Goal: Task Accomplishment & Management: Use online tool/utility

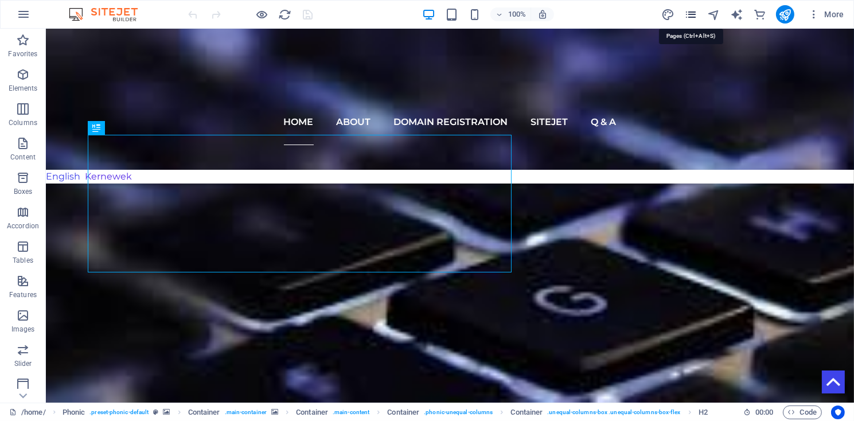
click at [689, 14] on icon "pages" at bounding box center [690, 14] width 13 height 13
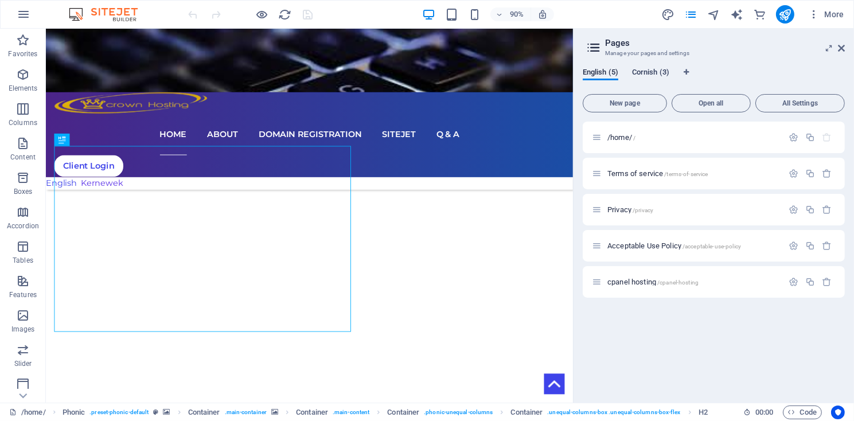
click at [653, 73] on span "Cornish (3)" at bounding box center [650, 73] width 37 height 16
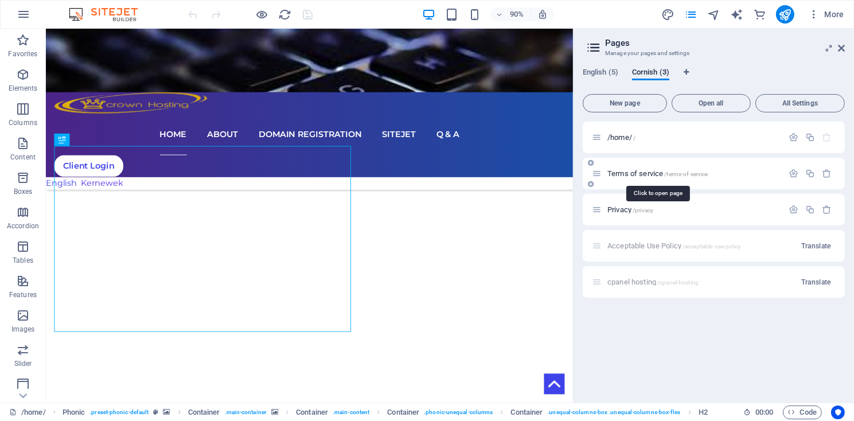
click at [637, 176] on span "Terms of service /terms-of-service" at bounding box center [657, 173] width 101 height 9
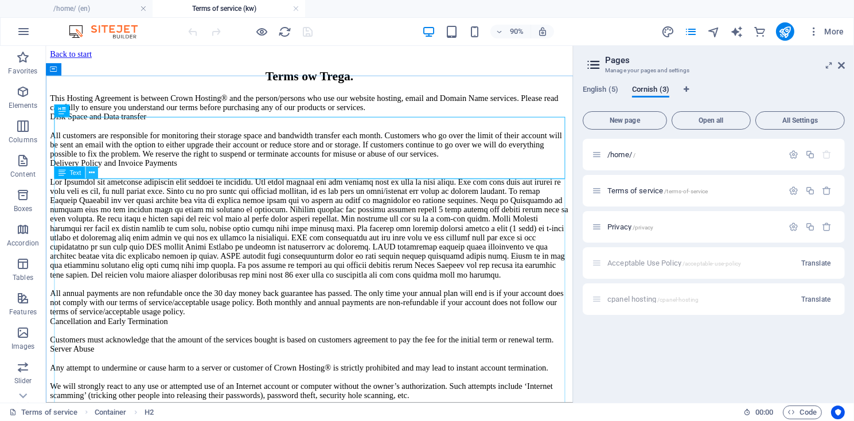
click at [93, 173] on icon at bounding box center [92, 172] width 6 height 11
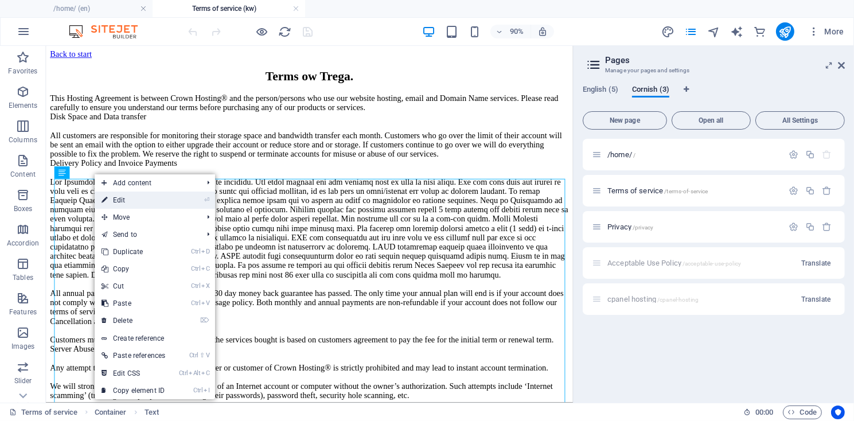
click at [115, 202] on link "⏎ Edit" at bounding box center [133, 200] width 77 height 17
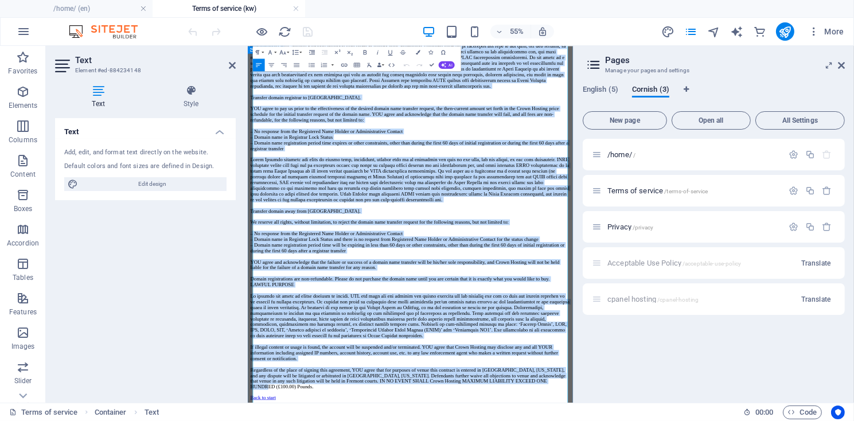
scroll to position [4960, 0]
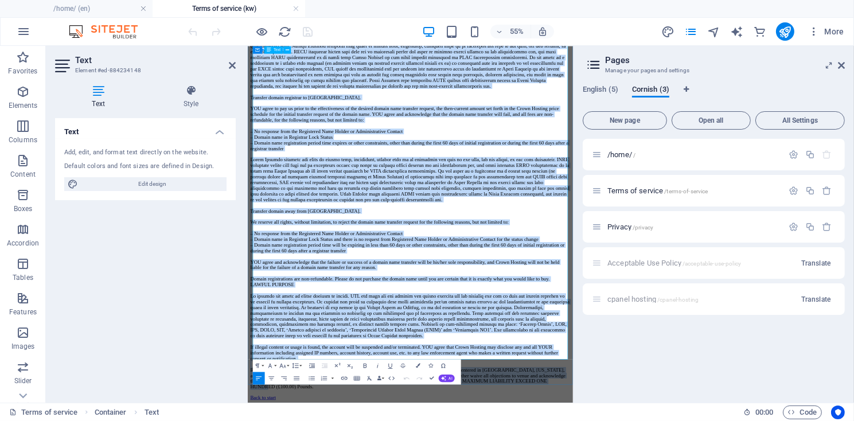
drag, startPoint x: 258, startPoint y: 202, endPoint x: 556, endPoint y: 602, distance: 499.1
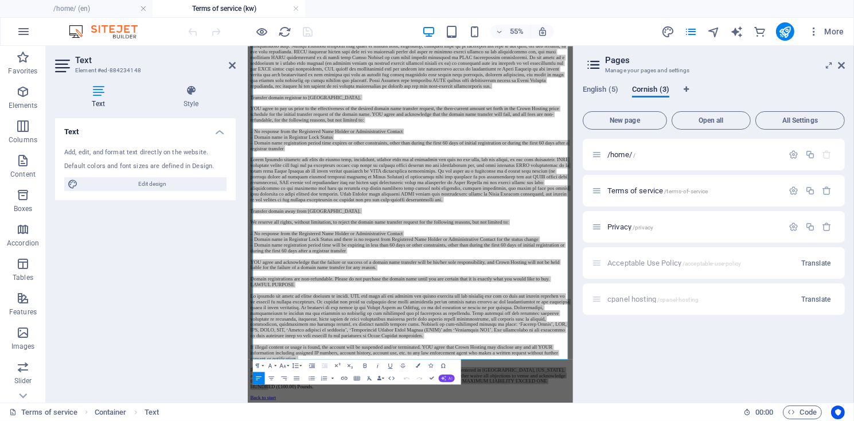
click at [446, 380] on icon "button" at bounding box center [443, 378] width 5 height 5
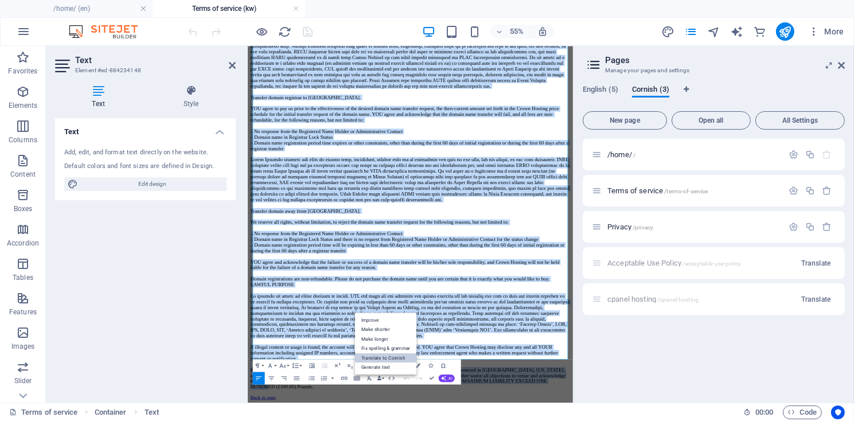
click at [385, 360] on link "Translate to Cornish" at bounding box center [385, 358] width 61 height 10
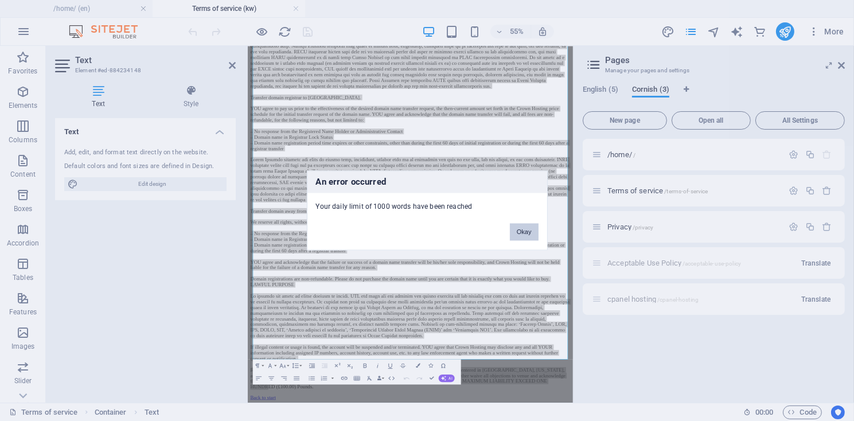
click at [521, 232] on button "Okay" at bounding box center [524, 232] width 29 height 17
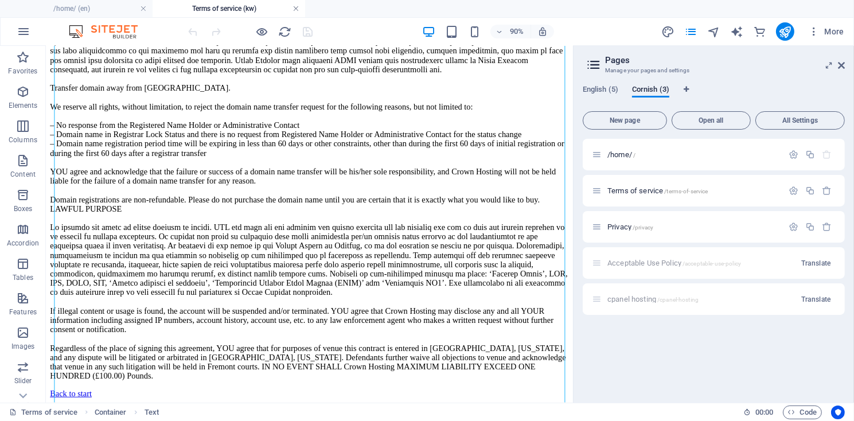
click at [295, 6] on link at bounding box center [295, 8] width 7 height 11
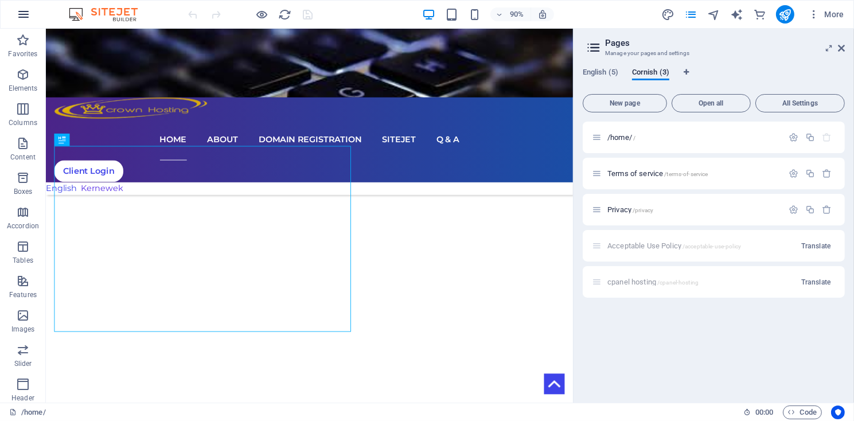
click at [28, 18] on icon "button" at bounding box center [24, 14] width 14 height 14
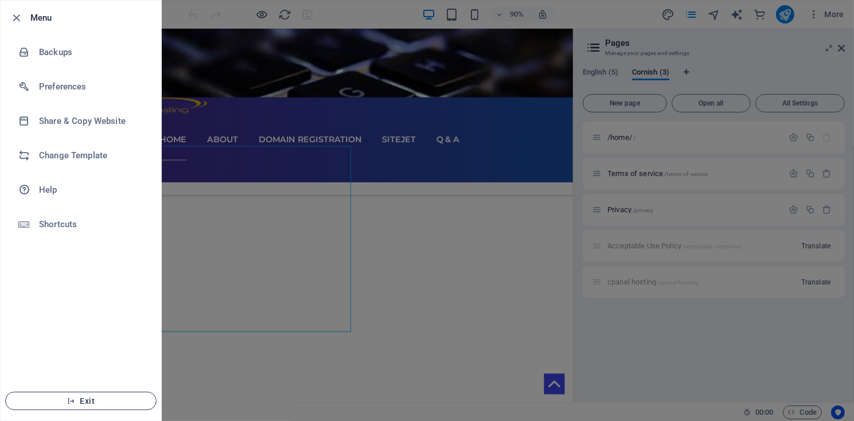
click at [79, 401] on span "Exit" at bounding box center [81, 400] width 132 height 9
